Goal: Find specific page/section: Find specific page/section

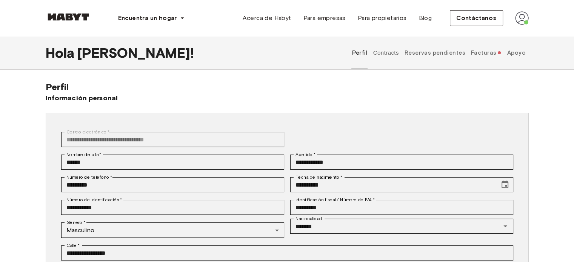
click at [490, 54] on font "Facturas" at bounding box center [483, 52] width 25 height 7
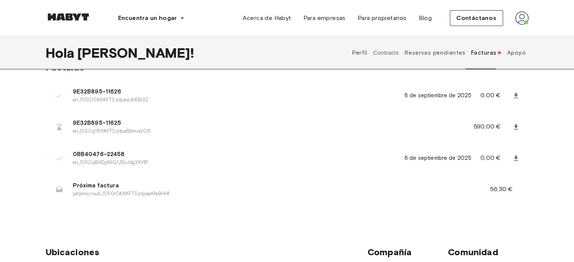
scroll to position [19, 0]
click at [60, 128] on icon at bounding box center [59, 128] width 4 height 6
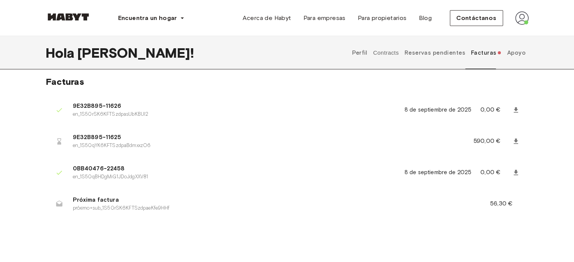
scroll to position [0, 0]
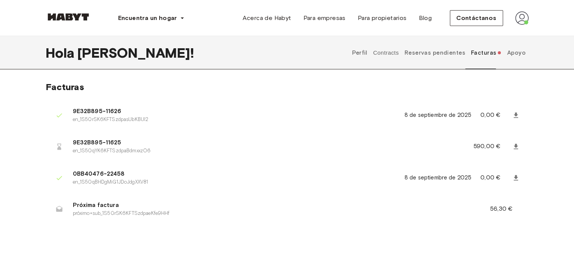
click at [447, 54] on font "Reservas pendientes" at bounding box center [435, 52] width 61 height 7
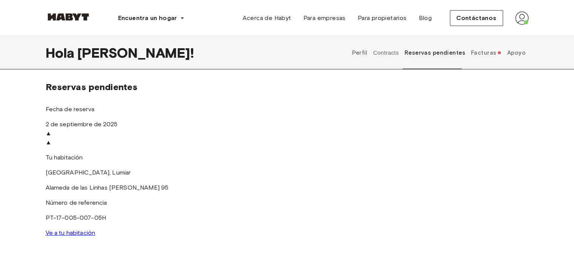
click at [489, 52] on font "Facturas" at bounding box center [483, 52] width 25 height 7
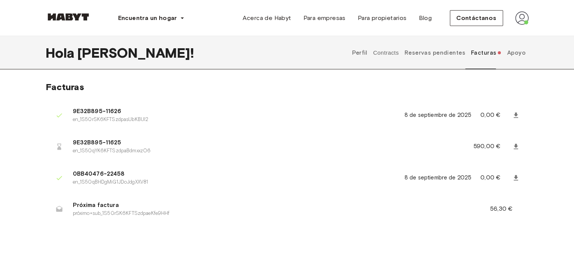
click at [515, 151] on link at bounding box center [516, 147] width 14 height 14
click at [438, 55] on font "Reservas pendientes" at bounding box center [435, 52] width 61 height 7
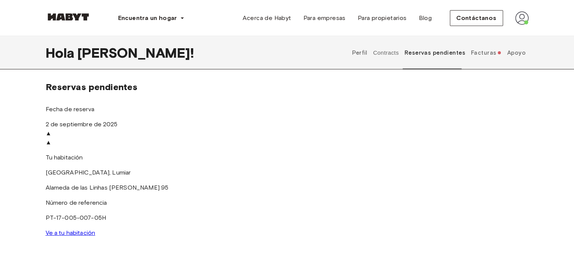
click at [385, 61] on button "Contracts" at bounding box center [386, 52] width 28 height 33
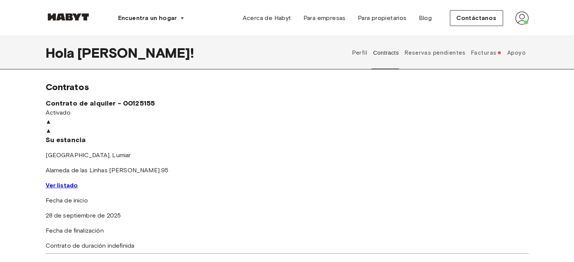
click at [364, 48] on button "Perfil" at bounding box center [359, 52] width 17 height 33
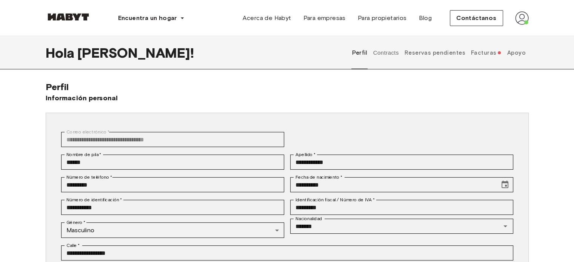
click at [490, 57] on button "Facturas" at bounding box center [486, 52] width 32 height 33
